Goal: Task Accomplishment & Management: Manage account settings

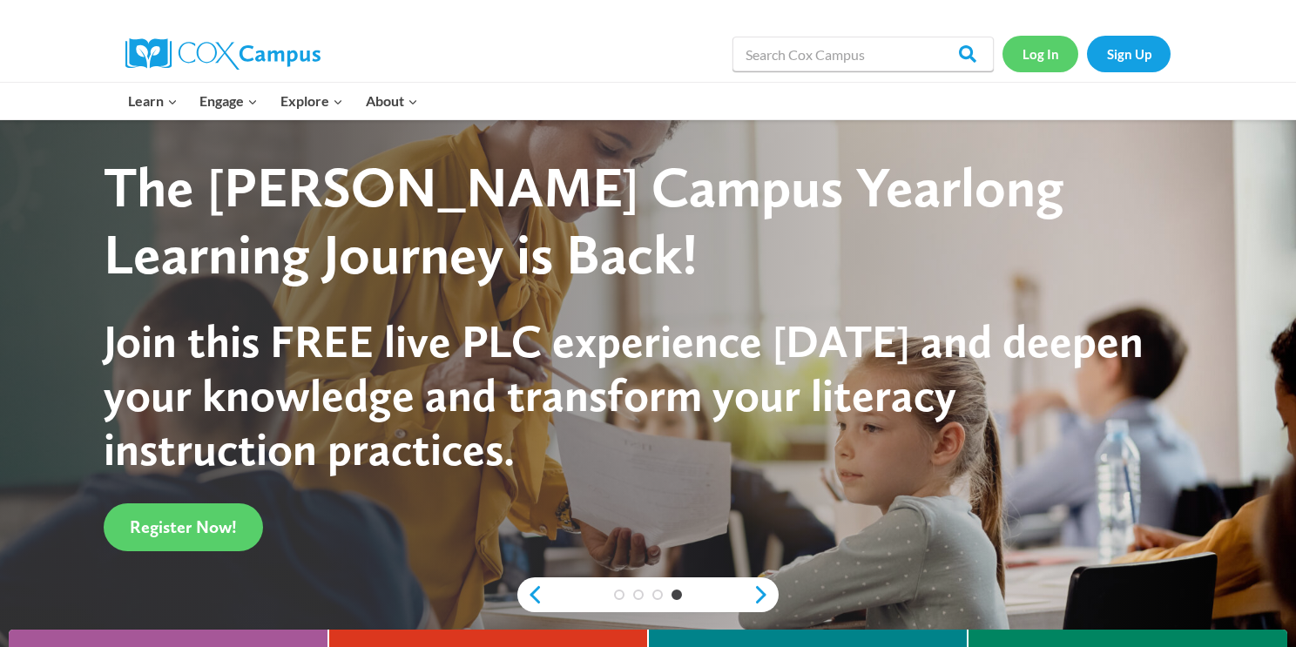
click at [1048, 50] on link "Log In" at bounding box center [1041, 54] width 76 height 36
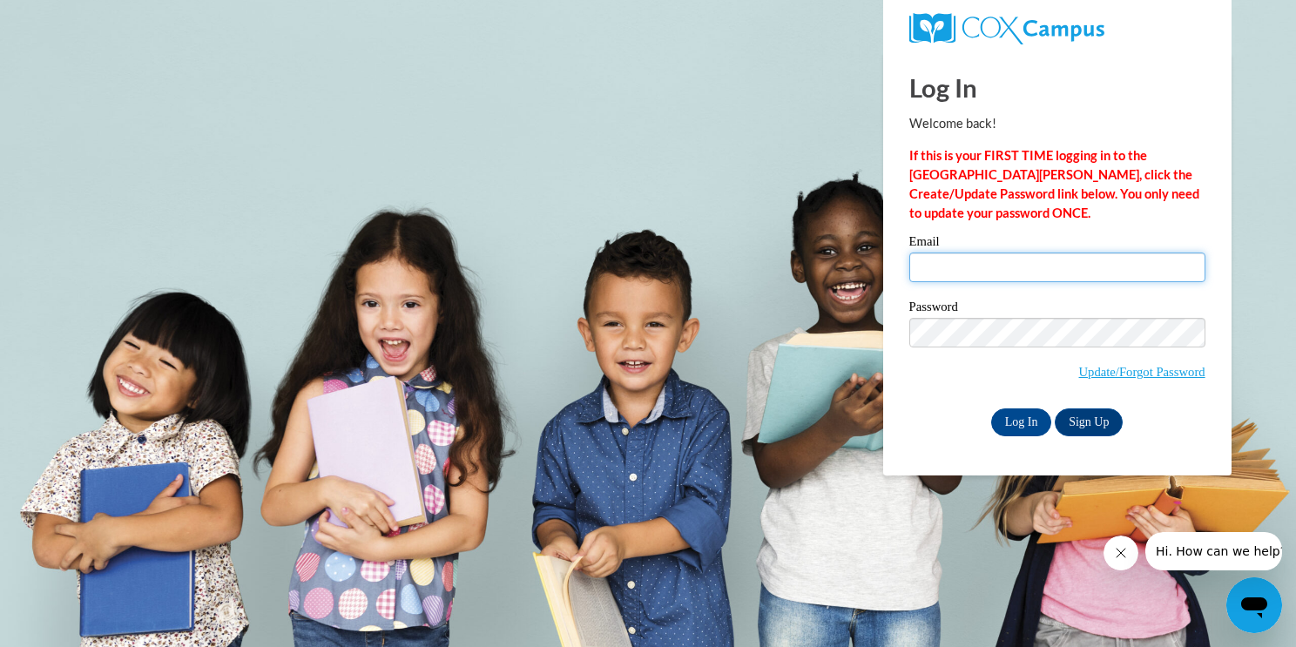
type input "[EMAIL_ADDRESS][DOMAIN_NAME]"
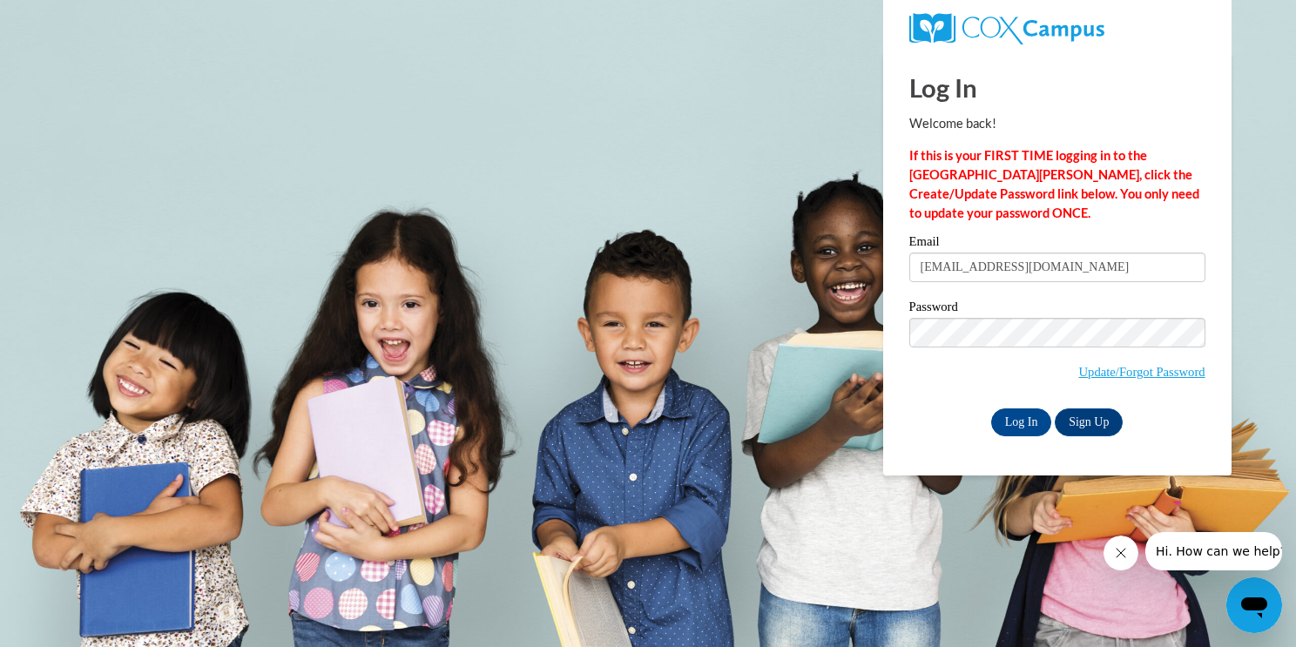
click at [732, 296] on body "Log In Welcome back! If this is your FIRST TIME logging in to the [GEOGRAPHIC_D…" at bounding box center [648, 323] width 1296 height 647
